Goal: Transaction & Acquisition: Purchase product/service

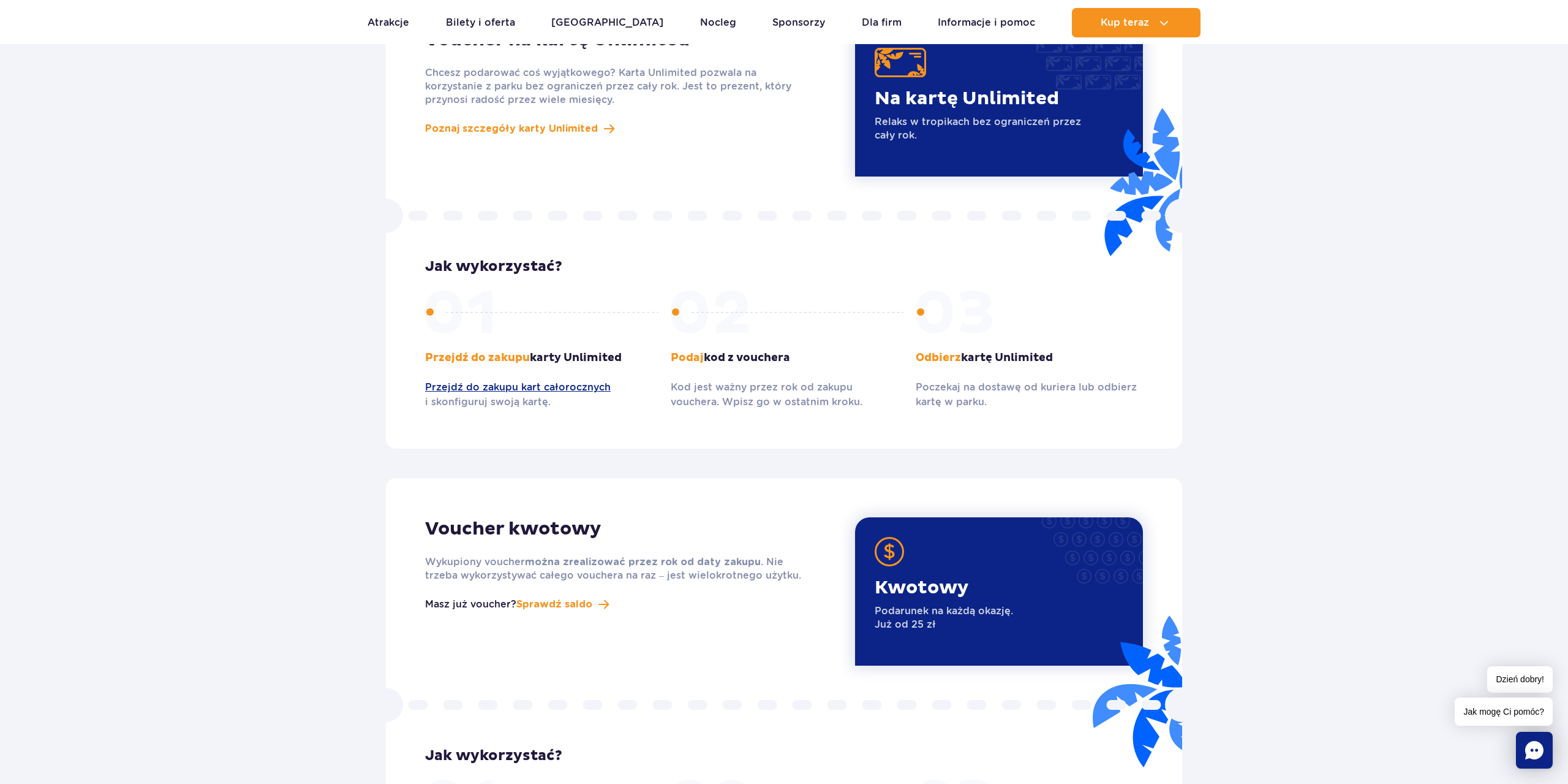
scroll to position [1193, 0]
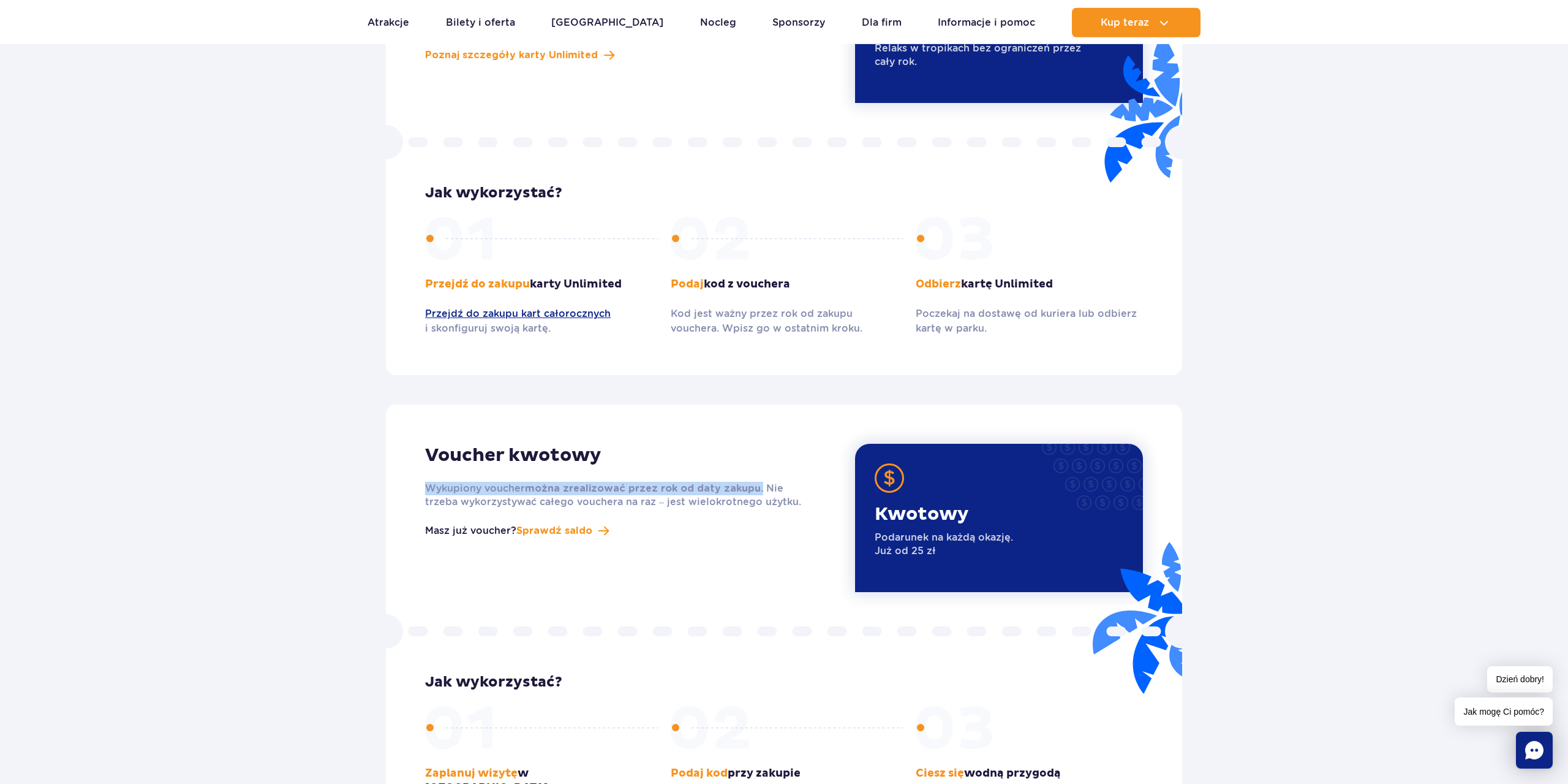
drag, startPoint x: 692, startPoint y: 479, endPoint x: 418, endPoint y: 470, distance: 274.1
click at [420, 475] on div "Voucher kwotowy Wykupiony voucher można zrealizować przez rok od daty zakupu . …" at bounding box center [630, 517] width 429 height 148
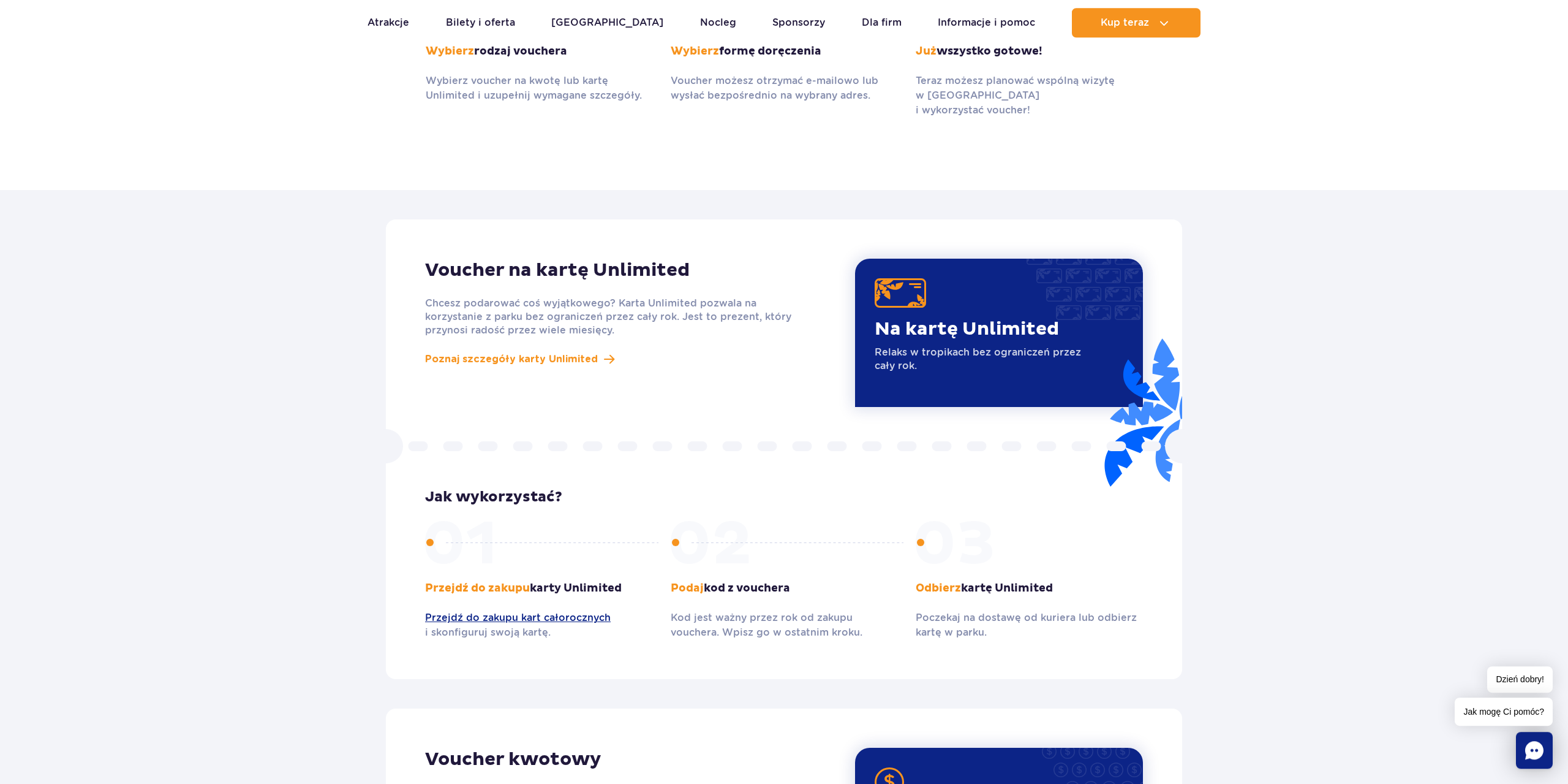
scroll to position [880, 0]
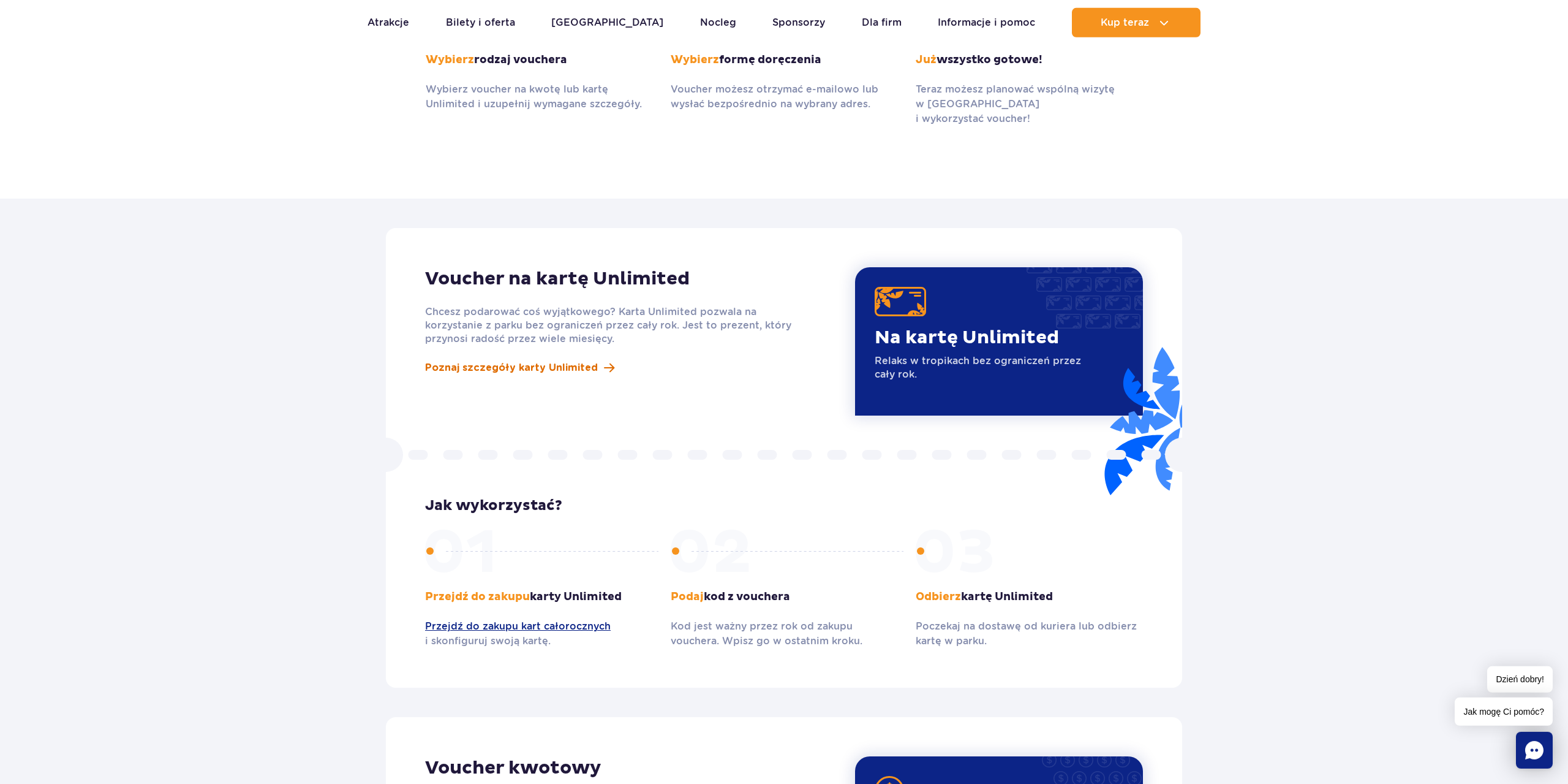
click at [462, 360] on span "Poznaj szczegóły karty Unlimited" at bounding box center [511, 367] width 173 height 15
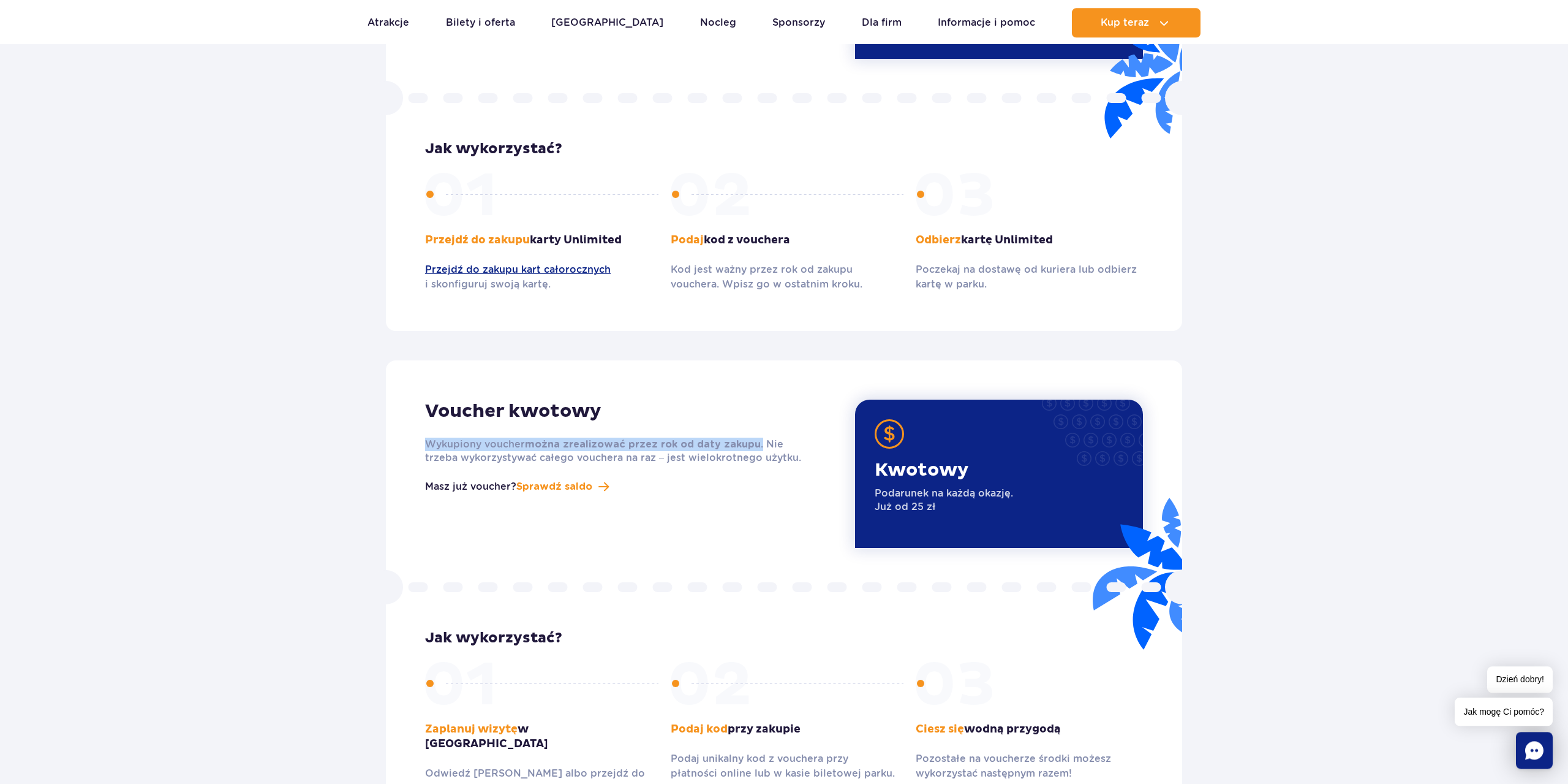
scroll to position [1255, 0]
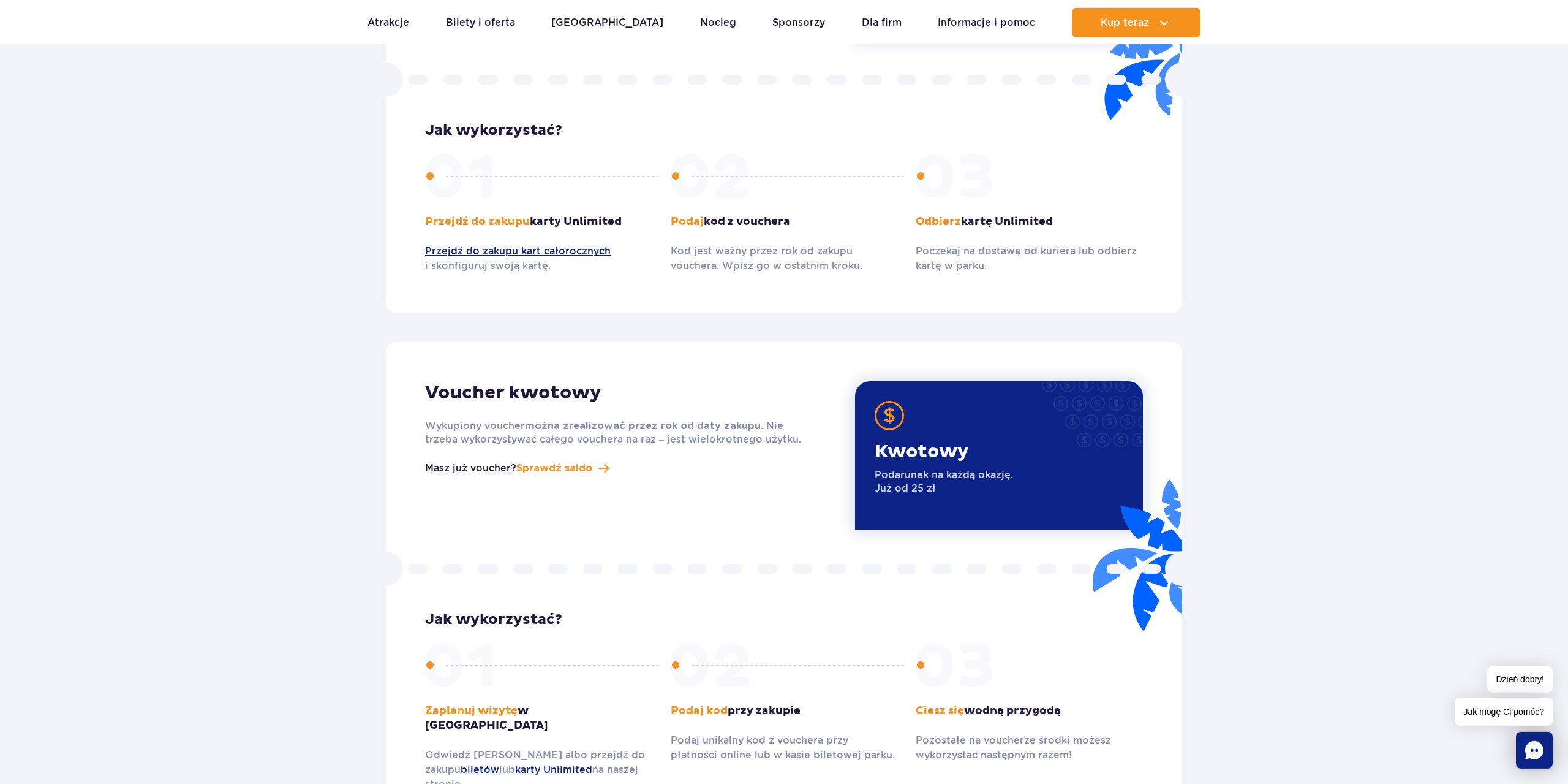
click at [570, 542] on div "Voucher kwotowy Wykupiony voucher można zrealizować przez rok od daty zakupu . …" at bounding box center [784, 587] width 796 height 489
click at [516, 460] on span "Sprawdź saldo" at bounding box center [554, 467] width 76 height 15
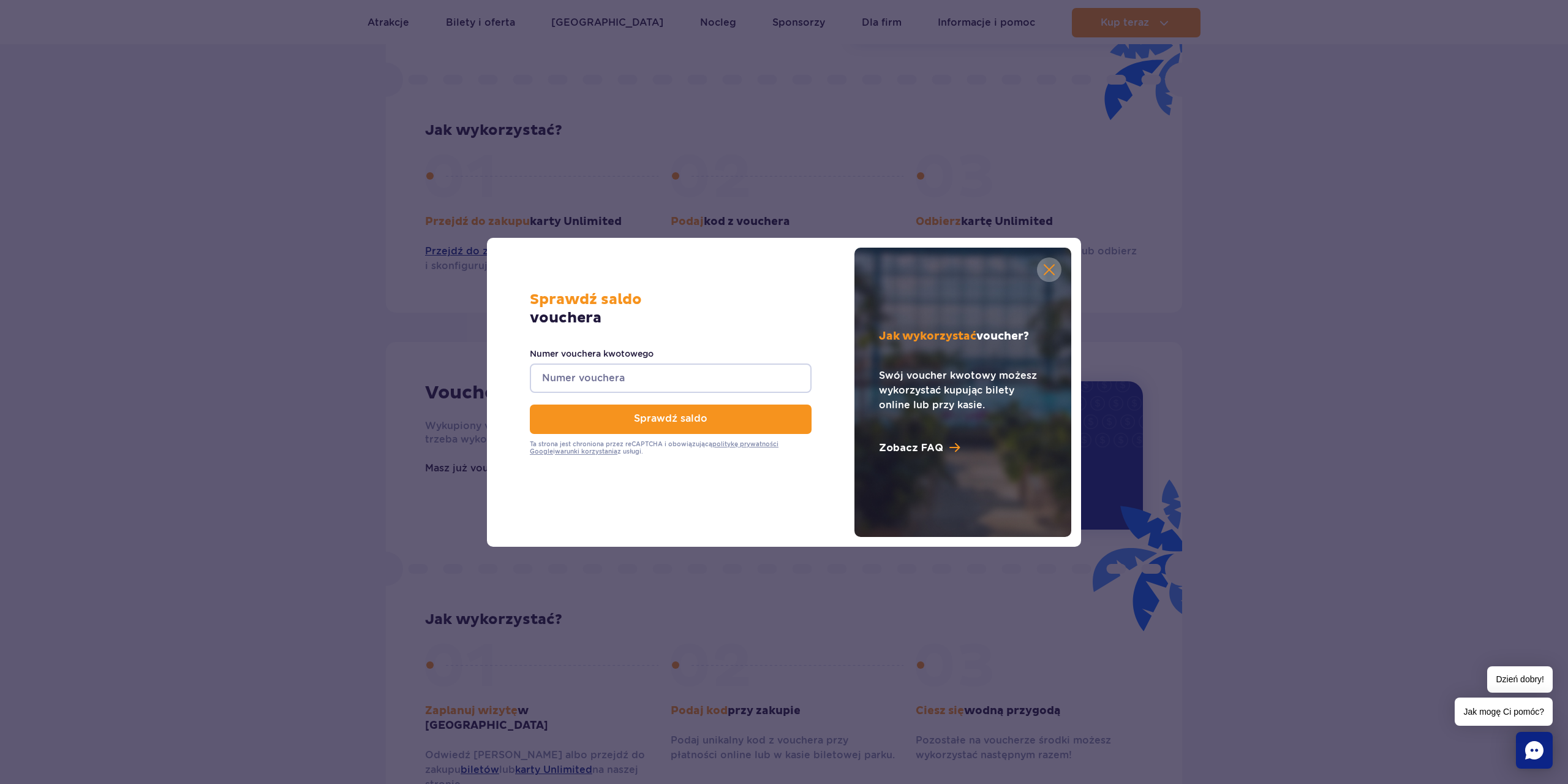
click at [1054, 263] on button "button" at bounding box center [1049, 269] width 25 height 25
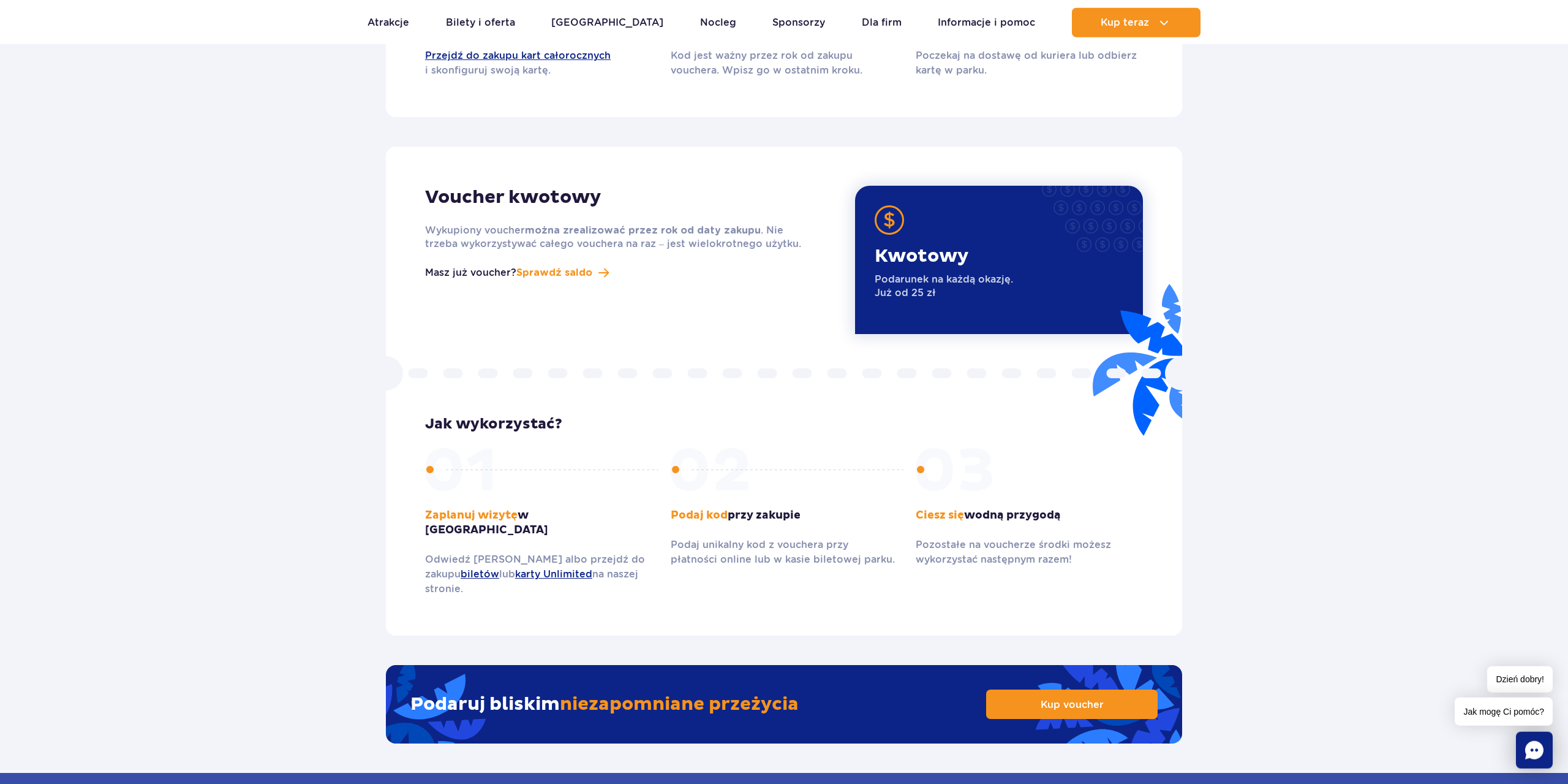
scroll to position [1505, 0]
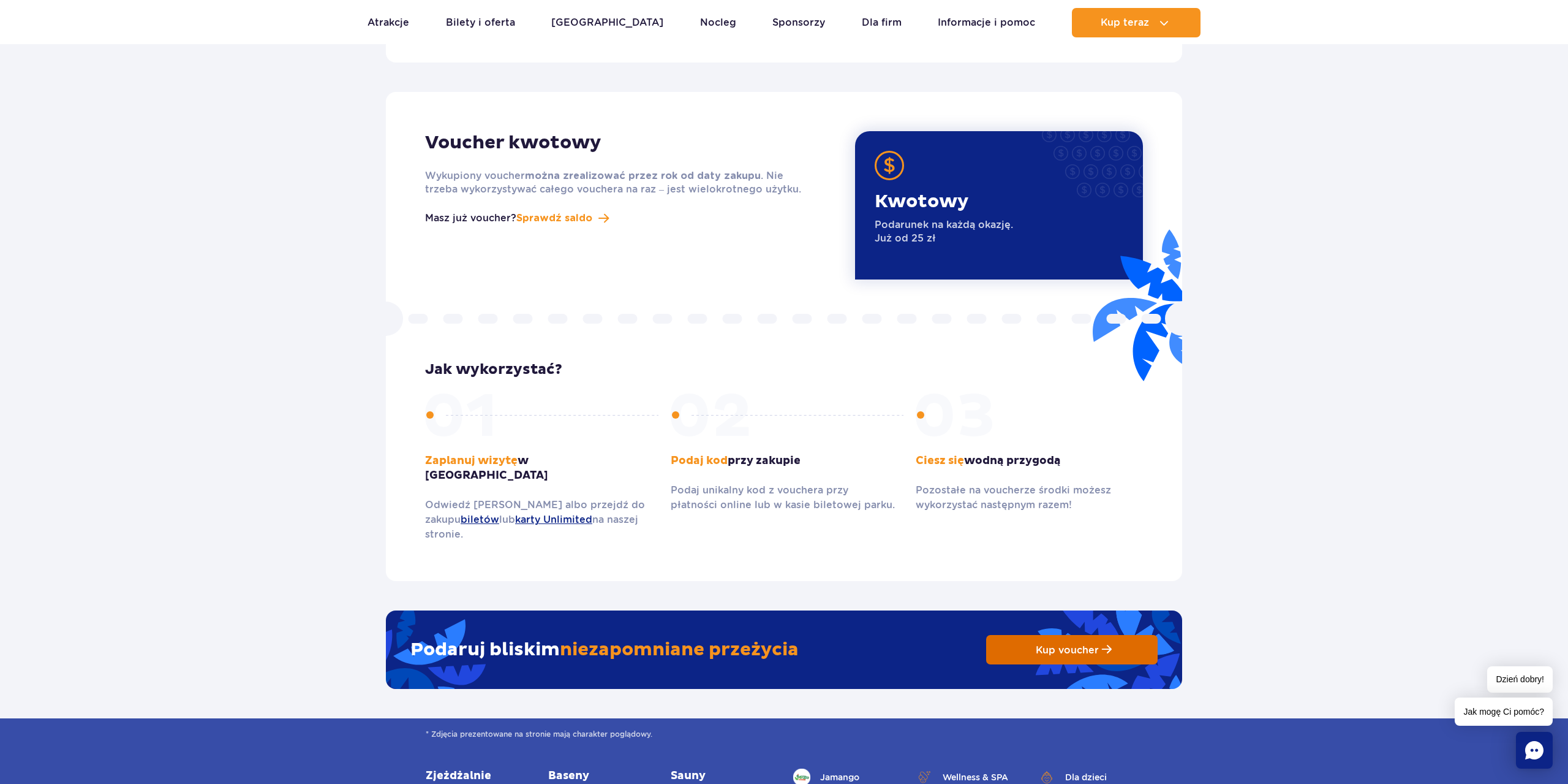
click at [1058, 644] on span "Kup voucher" at bounding box center [1068, 649] width 63 height 11
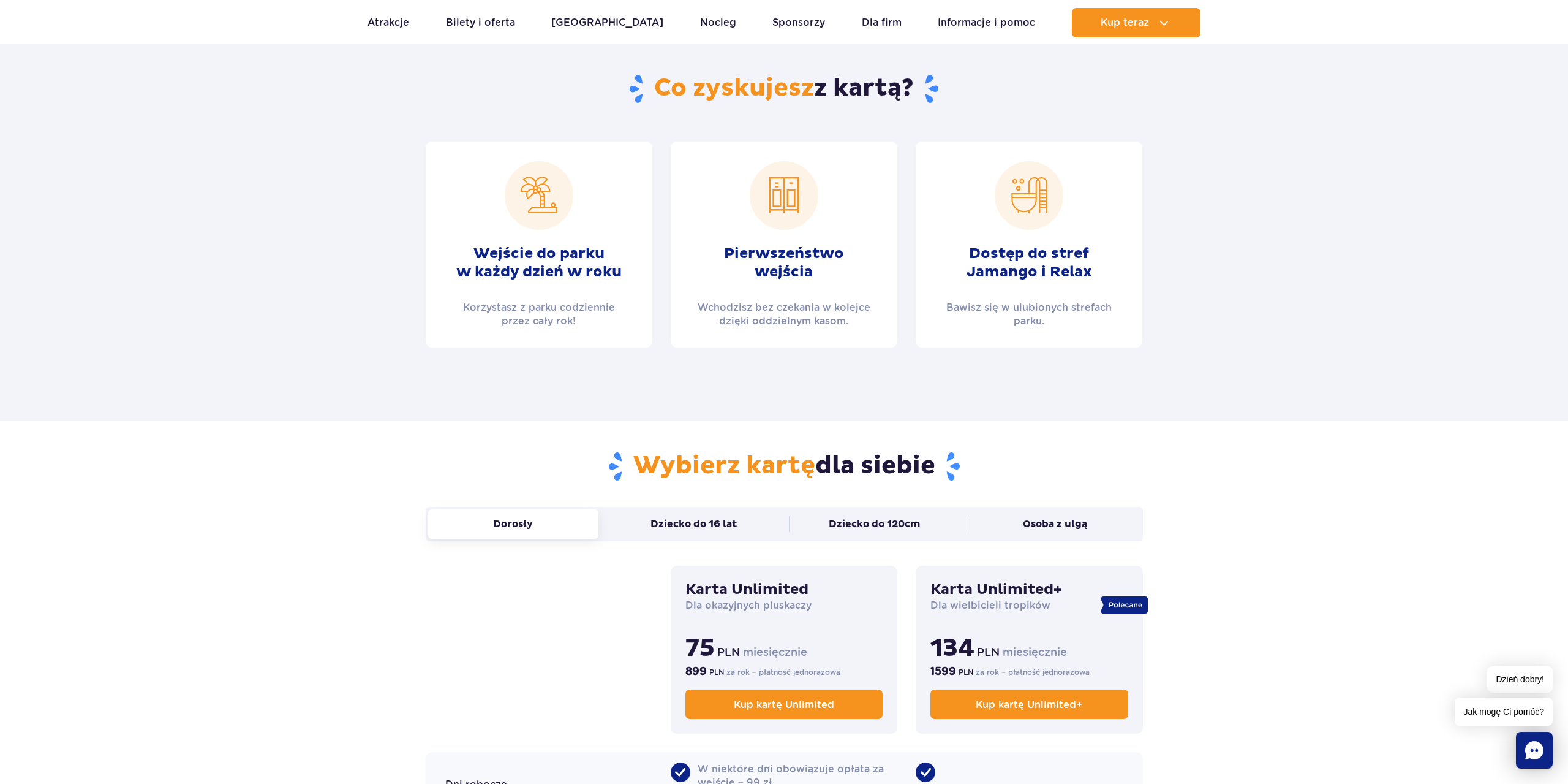
scroll to position [500, 0]
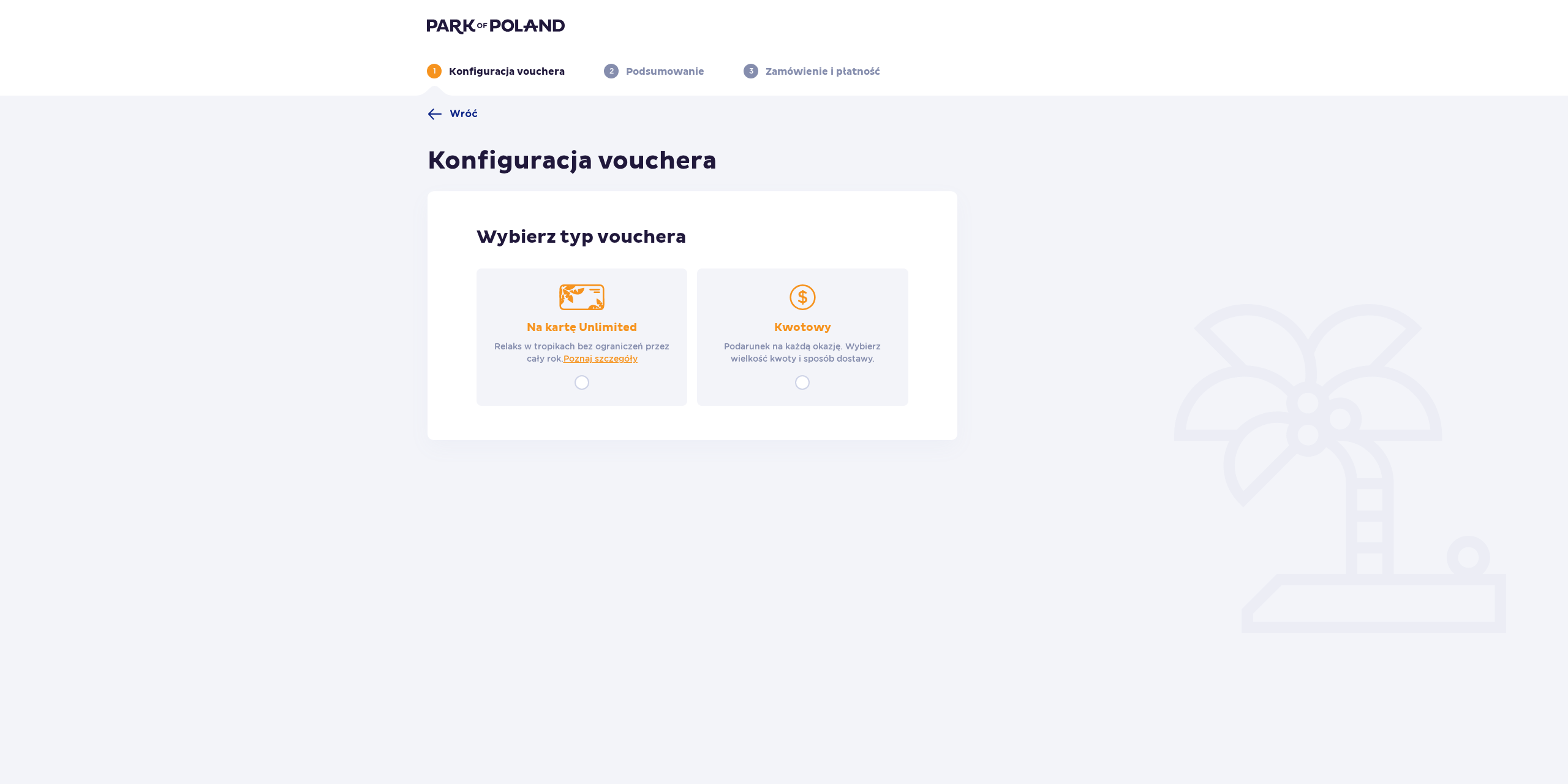
click at [796, 371] on div "Kwotowy Podarunek na każdą okazję. Wybierz wielkość kwoty i sposób dostawy." at bounding box center [802, 337] width 210 height 138
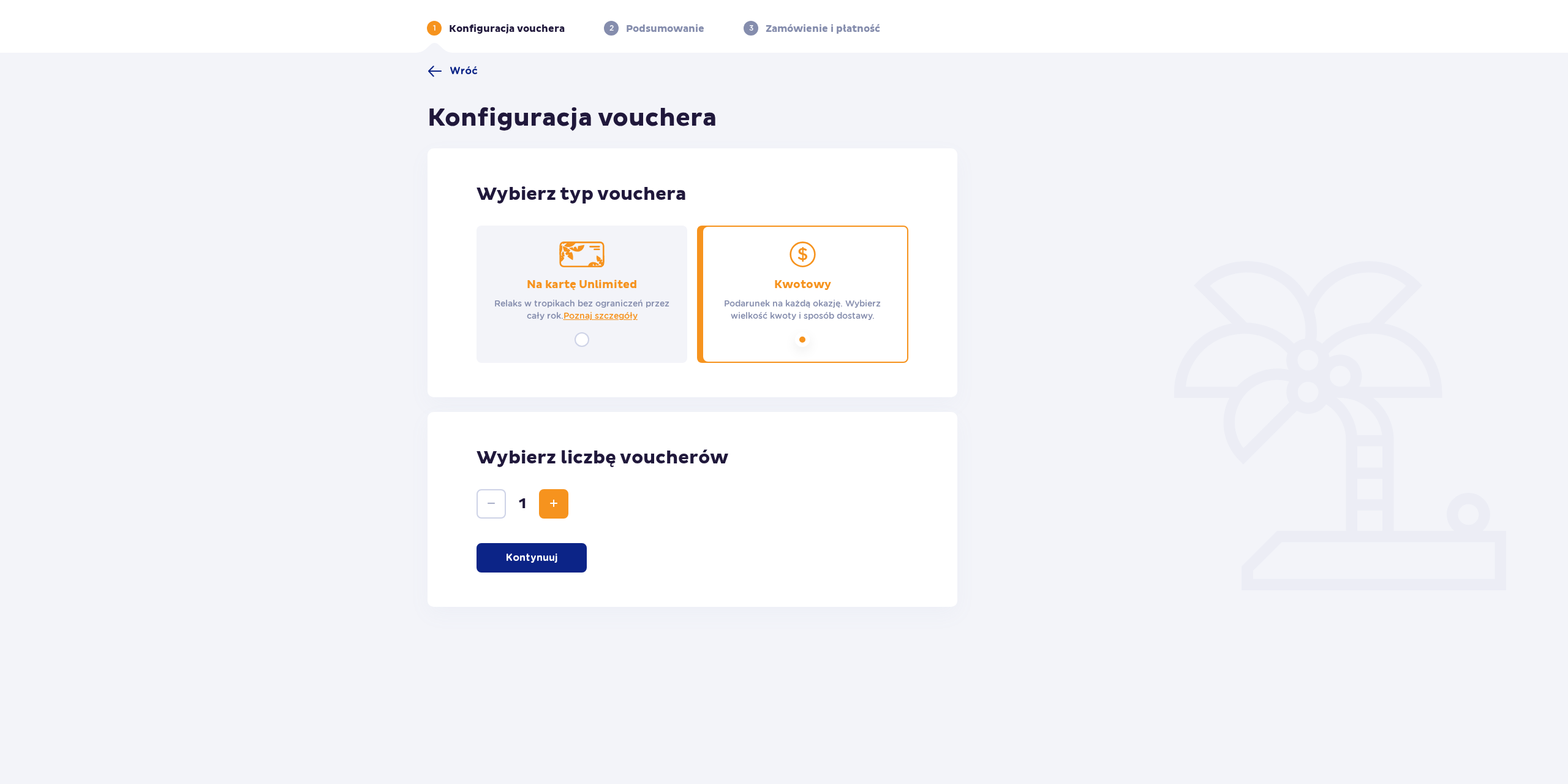
scroll to position [44, 0]
click at [540, 549] on button "Kontynuuj" at bounding box center [532, 557] width 110 height 30
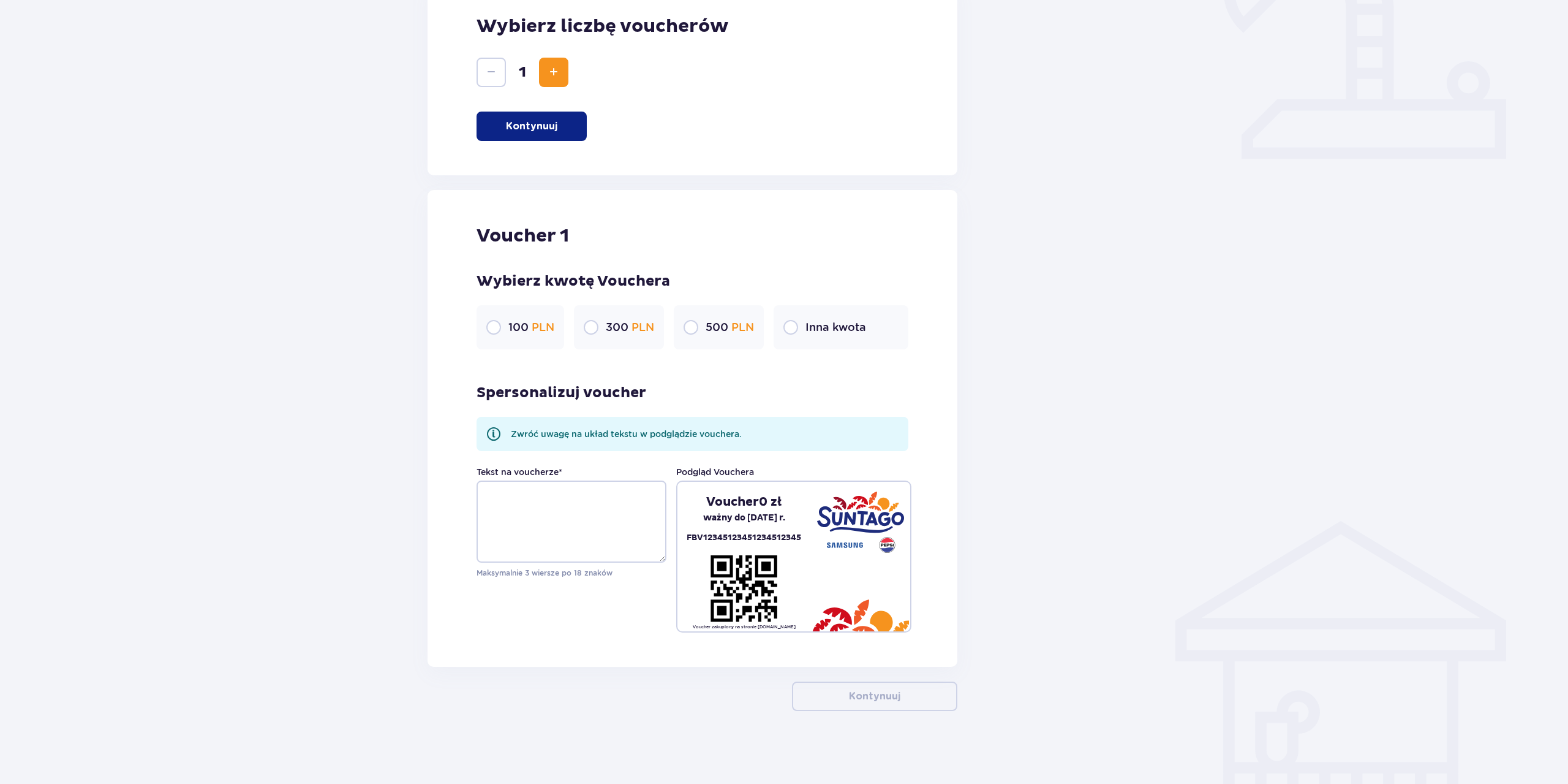
scroll to position [475, 0]
click at [509, 512] on textarea "Tekst na voucherze *" at bounding box center [571, 521] width 190 height 82
click at [784, 329] on input "radio" at bounding box center [791, 326] width 15 height 15
radio input "true"
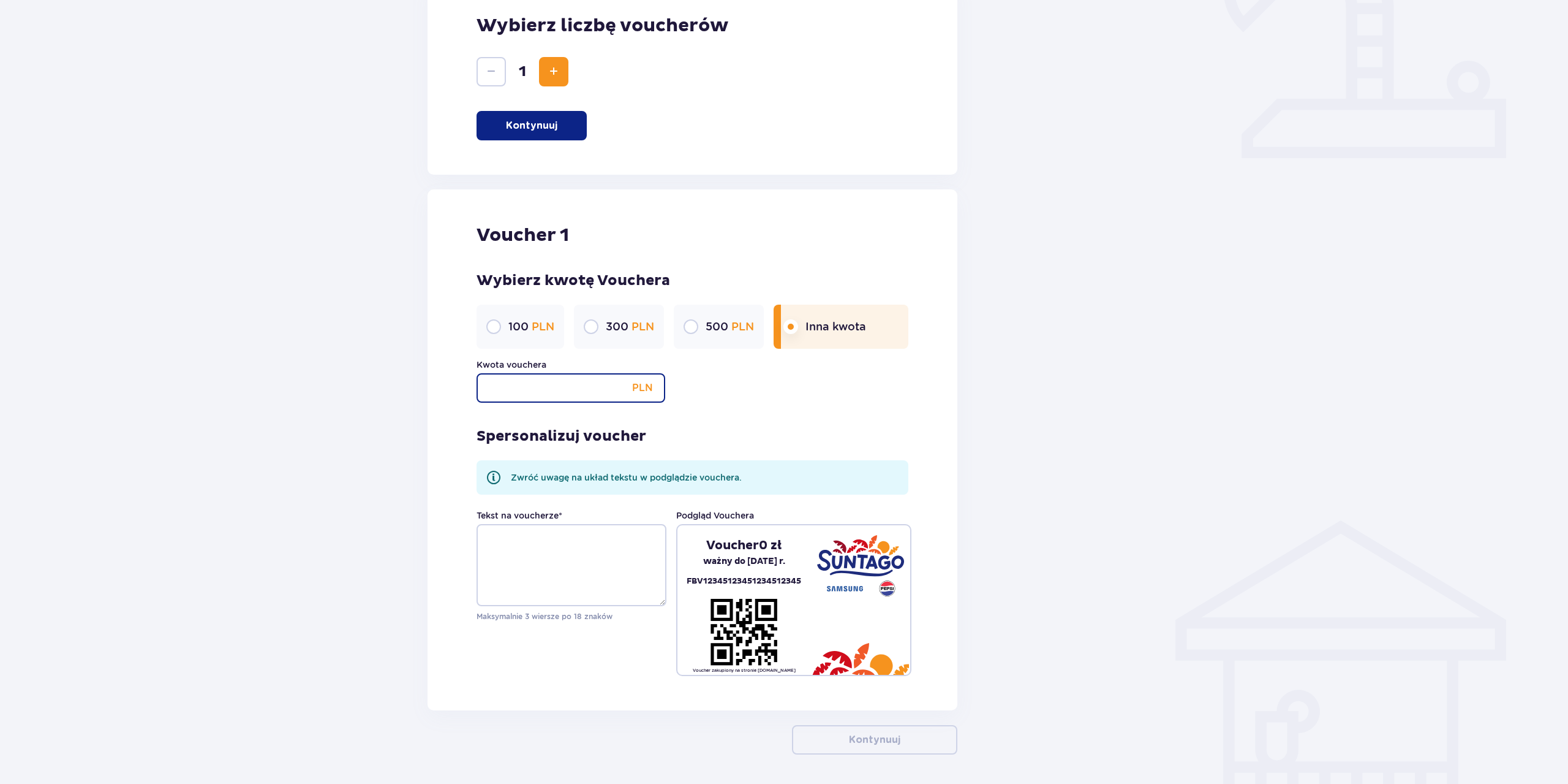
click at [540, 382] on input "Kwota vouchera" at bounding box center [571, 388] width 188 height 30
click at [505, 397] on input "Kwota vouchera" at bounding box center [571, 388] width 188 height 30
click at [548, 534] on textarea "Tekst na voucherze *" at bounding box center [571, 565] width 190 height 82
type textarea "D"
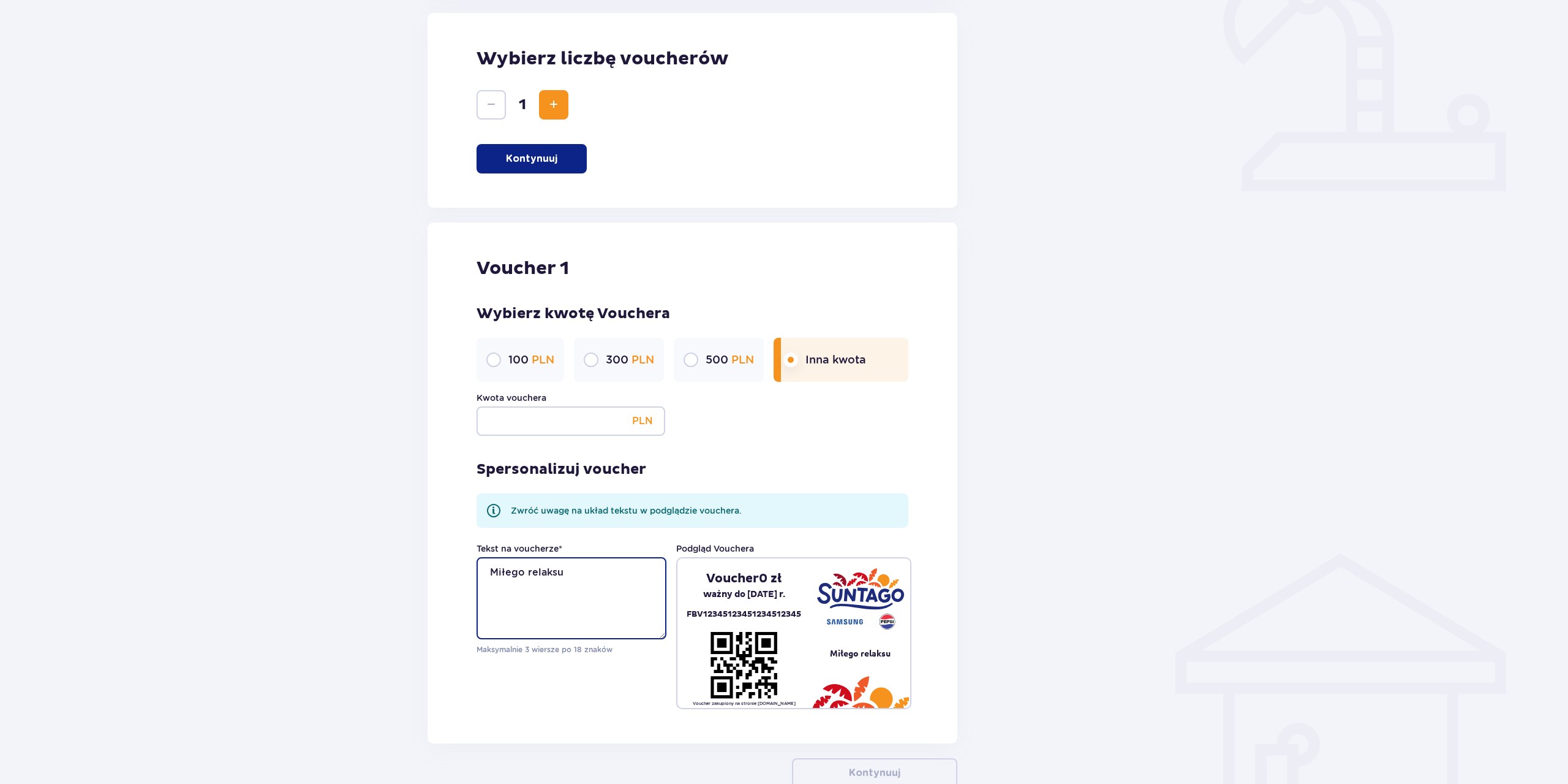
scroll to position [519, 0]
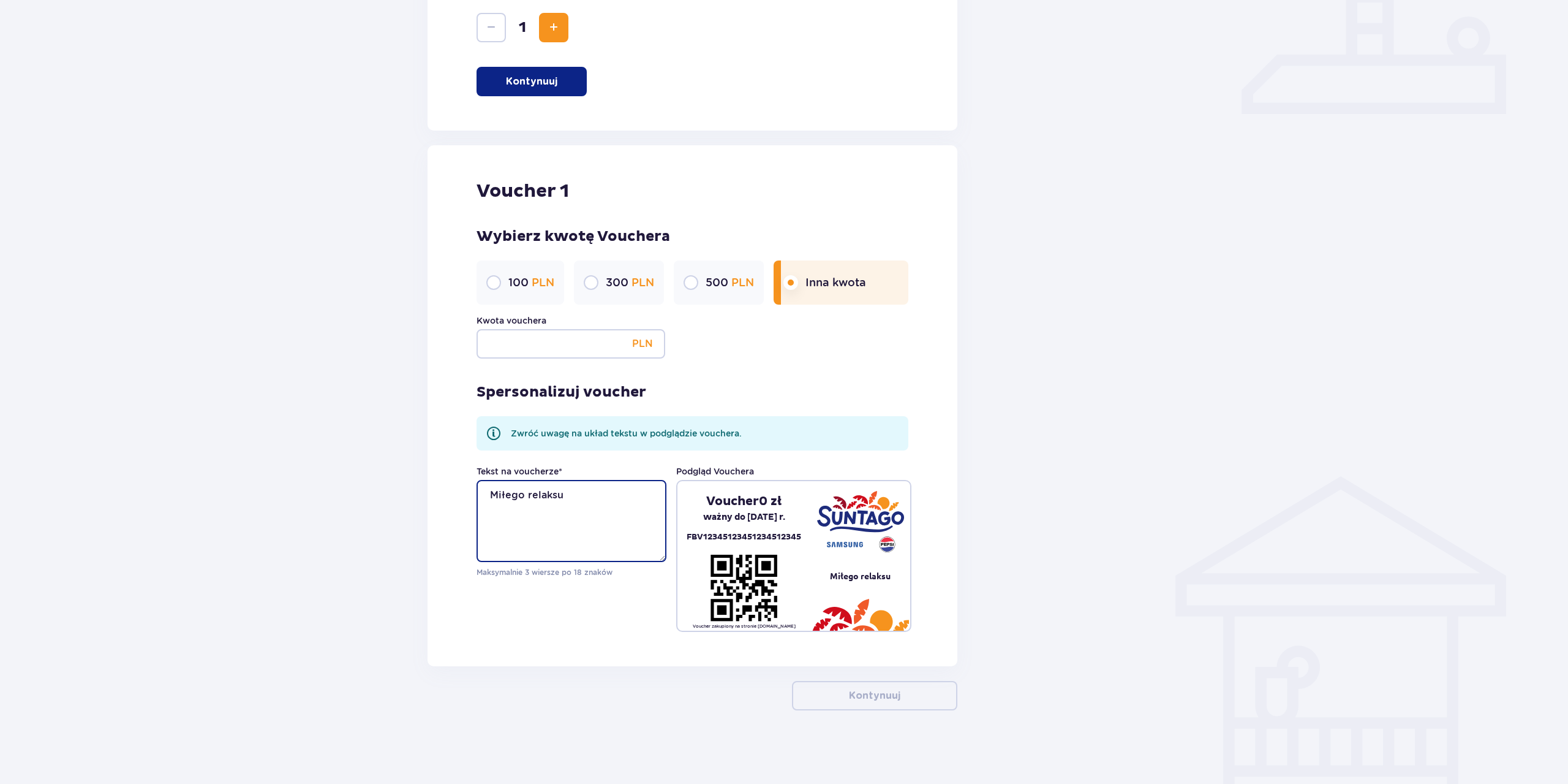
drag, startPoint x: 548, startPoint y: 494, endPoint x: 443, endPoint y: 480, distance: 105.9
click at [477, 480] on textarea "Miłego relaksu" at bounding box center [571, 521] width 190 height 82
click at [549, 517] on textarea "Miłego relaksu" at bounding box center [571, 521] width 190 height 82
type textarea "M"
